Goal: Task Accomplishment & Management: Manage account settings

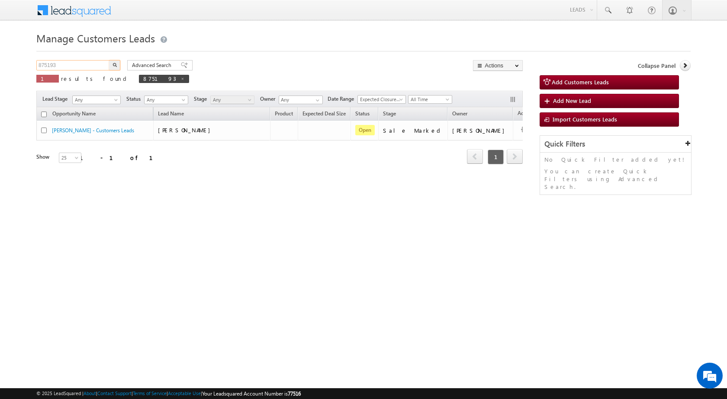
drag, startPoint x: 70, startPoint y: 66, endPoint x: 29, endPoint y: 61, distance: 41.0
click at [30, 61] on body "Menu Shubham Khandare sitar a8@ks erve." at bounding box center [363, 122] width 727 height 245
paste input "5994"
type input "859943"
click at [109, 60] on button "button" at bounding box center [114, 65] width 11 height 10
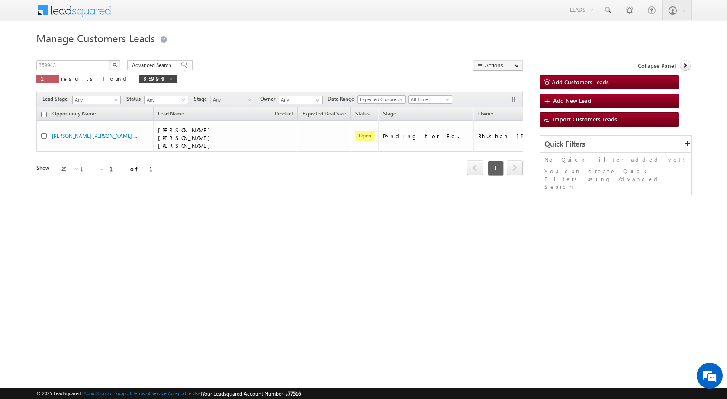
click at [504, 232] on div "Manage Customers Leads 859943 X 1 results found 859943 Advanced Search Advanced…" at bounding box center [363, 137] width 654 height 216
click at [437, 255] on html "Menu Shubham Khandare sitar a8@ks erve." at bounding box center [363, 133] width 727 height 267
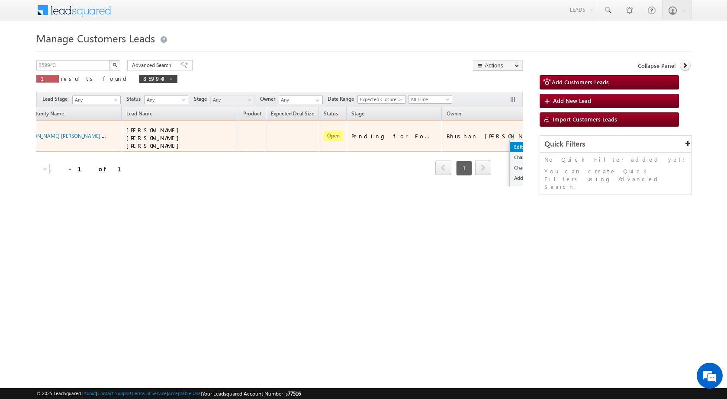
click at [510, 142] on link "Edit" at bounding box center [531, 147] width 43 height 10
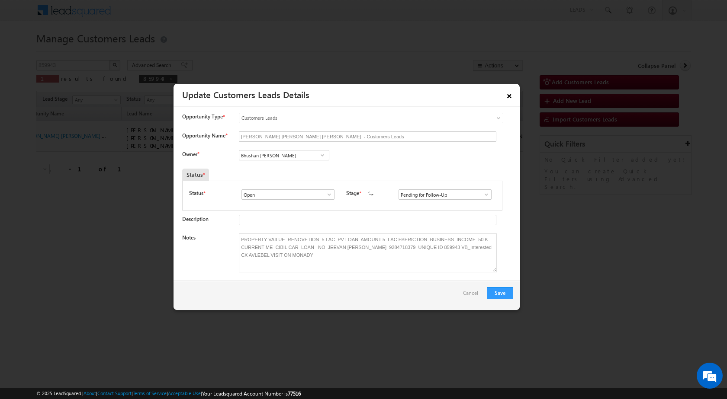
click at [512, 95] on link "×" at bounding box center [509, 94] width 15 height 15
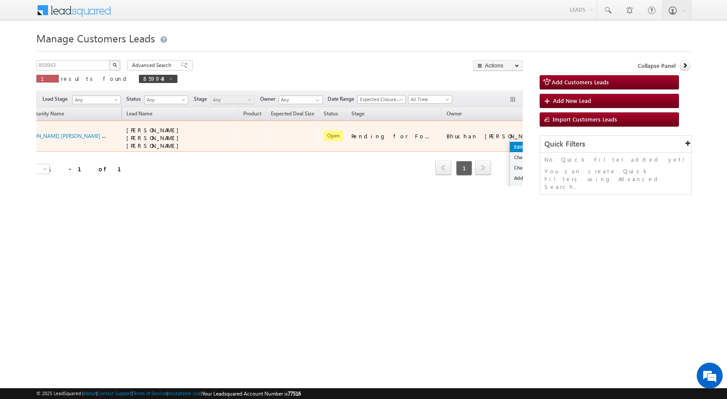
click at [510, 142] on link "Edit" at bounding box center [531, 147] width 43 height 10
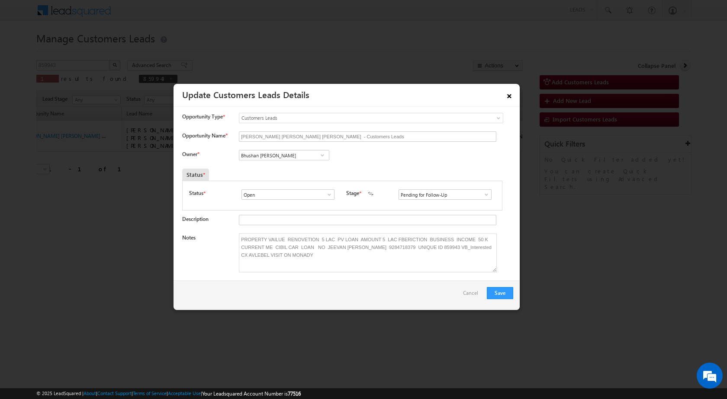
click at [508, 92] on link "×" at bounding box center [509, 94] width 15 height 15
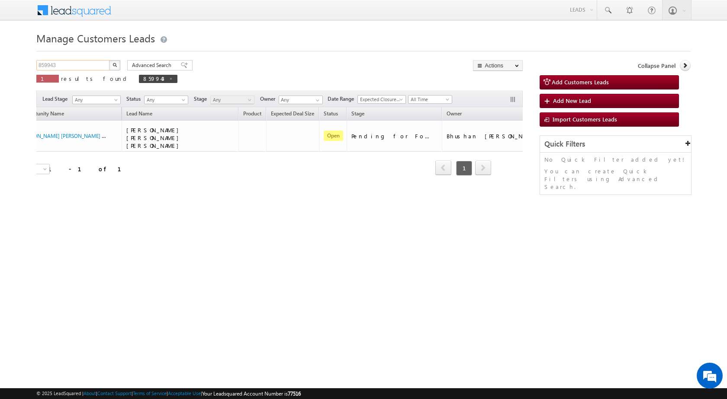
click at [79, 68] on input "859943" at bounding box center [73, 65] width 74 height 10
click at [78, 68] on input "859943" at bounding box center [73, 65] width 74 height 10
click at [109, 60] on button "button" at bounding box center [114, 65] width 11 height 10
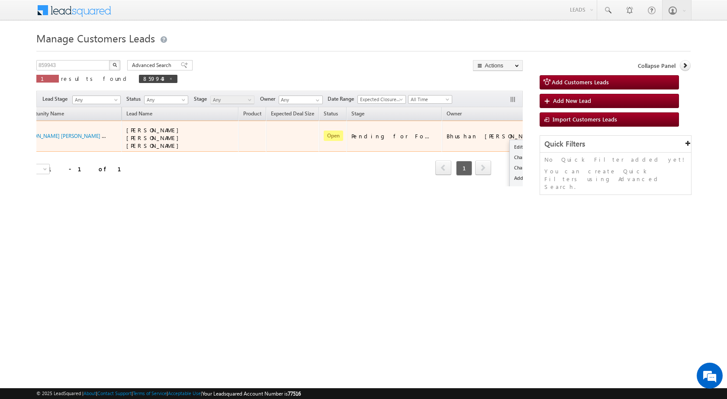
click at [544, 132] on button "button" at bounding box center [548, 136] width 9 height 9
click at [510, 145] on link "Edit" at bounding box center [531, 147] width 43 height 10
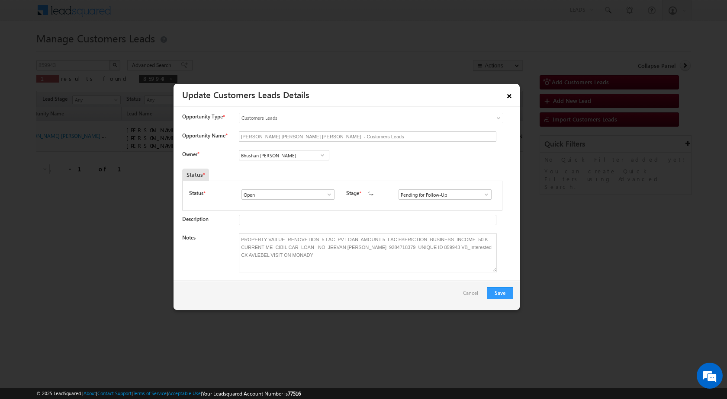
click at [511, 95] on link "×" at bounding box center [509, 94] width 15 height 15
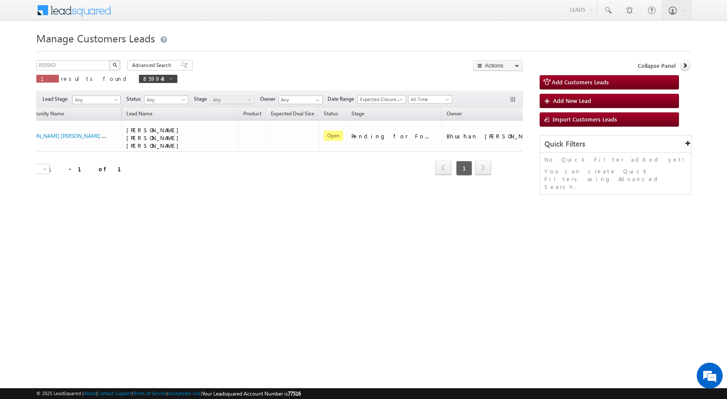
drag, startPoint x: 640, startPoint y: 115, endPoint x: 286, endPoint y: 10, distance: 369.1
click at [0, 0] on link "Sign Out" at bounding box center [0, 0] width 0 height 0
